Goal: Task Accomplishment & Management: Use online tool/utility

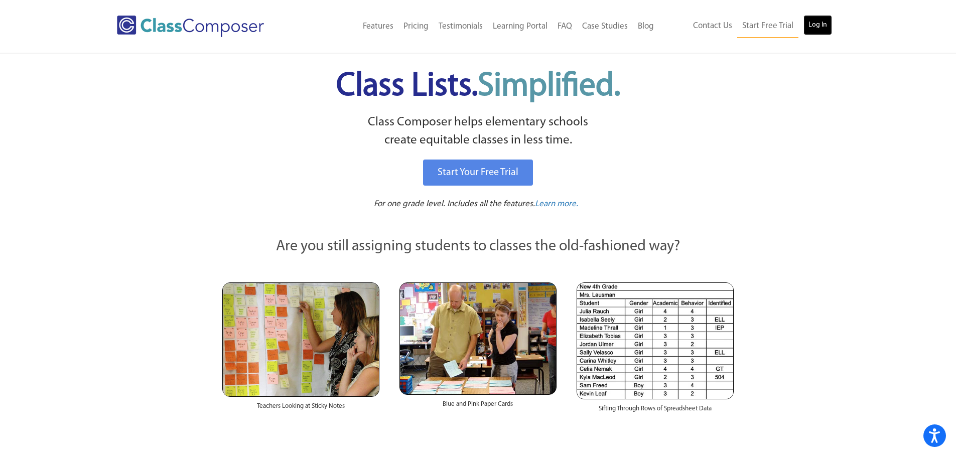
click at [816, 21] on link "Log In" at bounding box center [818, 25] width 29 height 20
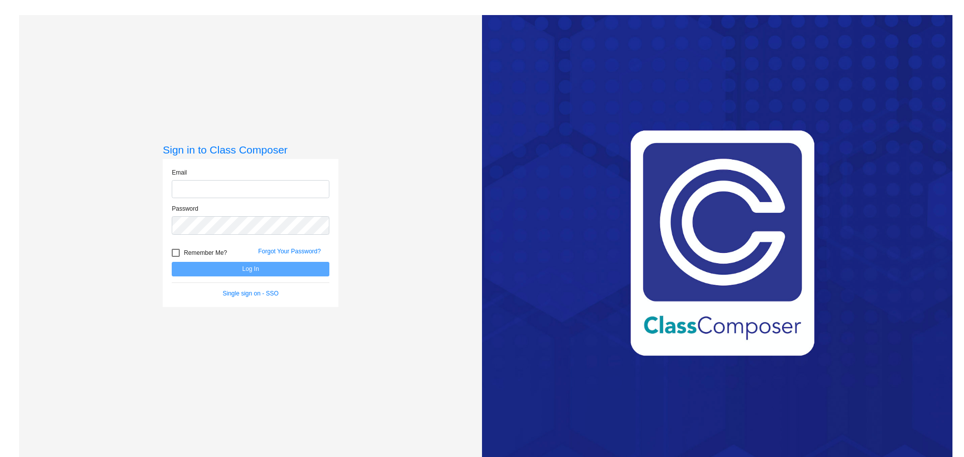
click at [236, 184] on input "email" at bounding box center [251, 189] width 158 height 19
type input "[EMAIL_ADDRESS][DOMAIN_NAME]"
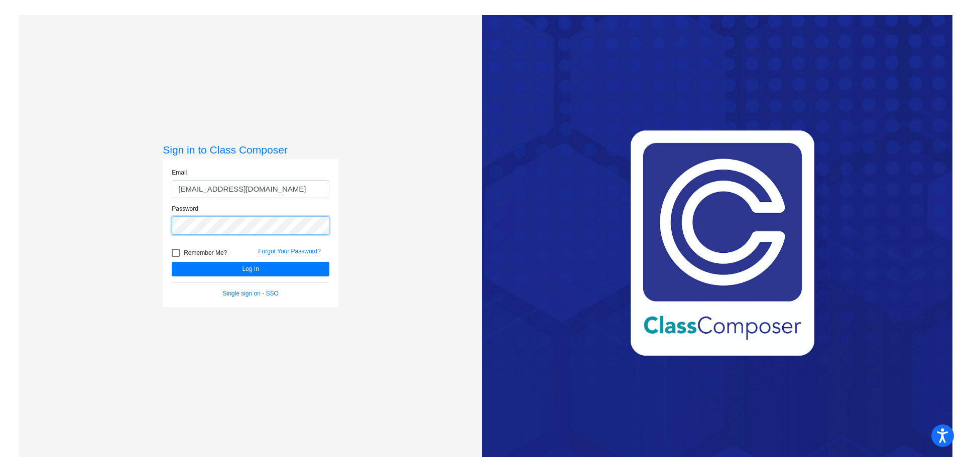
click at [172, 262] on button "Log In" at bounding box center [251, 269] width 158 height 15
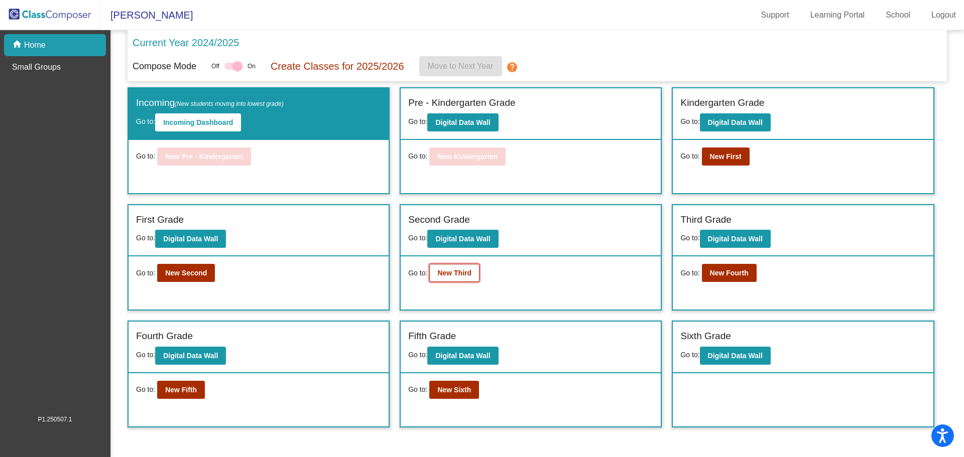
click at [468, 267] on button "New Third" at bounding box center [454, 273] width 50 height 18
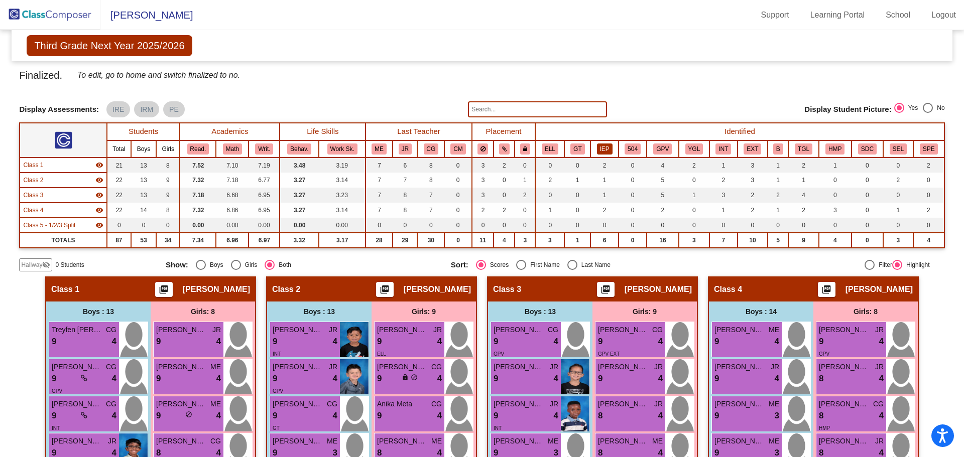
click at [602, 148] on button "IEP" at bounding box center [605, 149] width 16 height 11
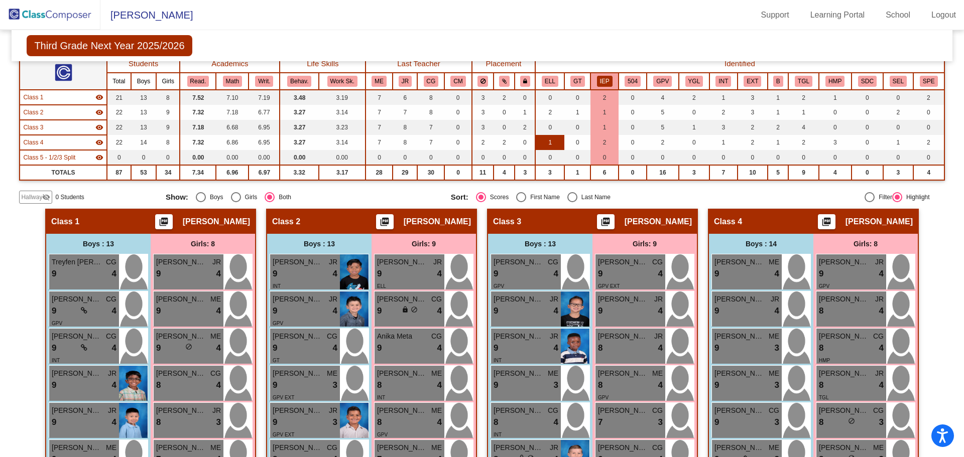
scroll to position [50, 0]
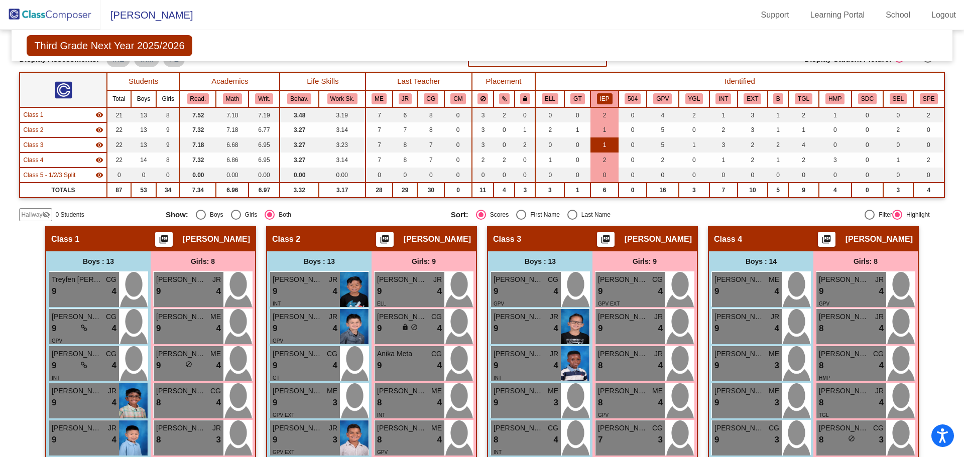
click at [602, 146] on td "1" at bounding box center [604, 145] width 28 height 15
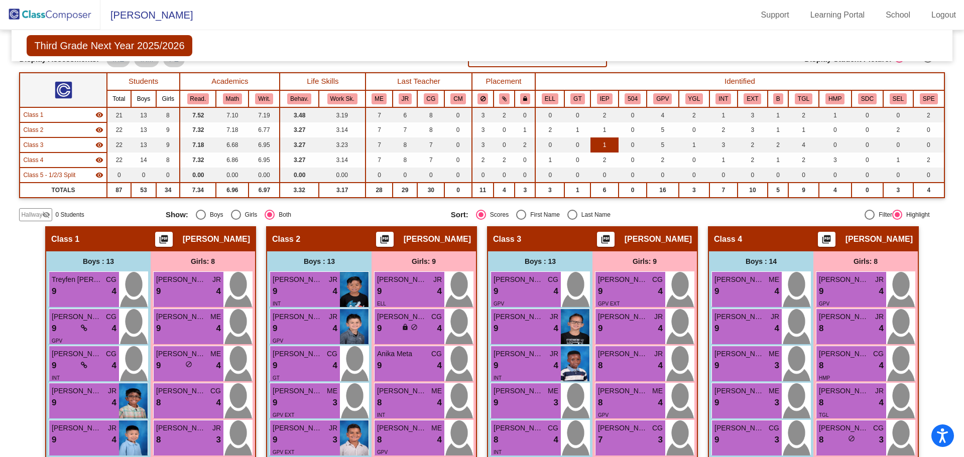
click at [602, 146] on td "1" at bounding box center [604, 145] width 28 height 15
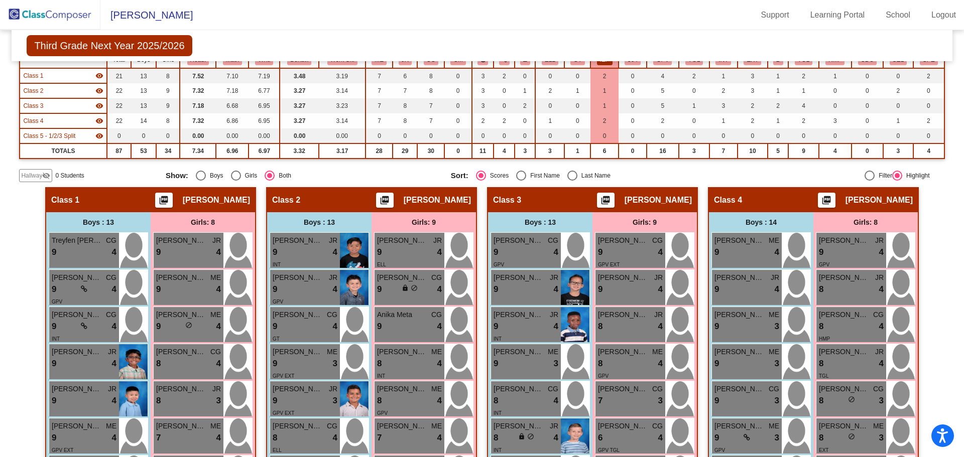
scroll to position [0, 0]
